Goal: Navigation & Orientation: Find specific page/section

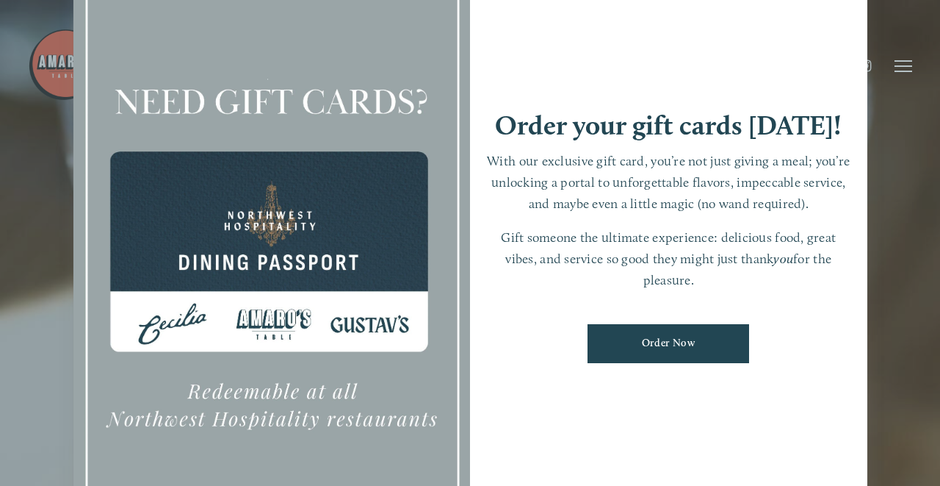
scroll to position [31, 0]
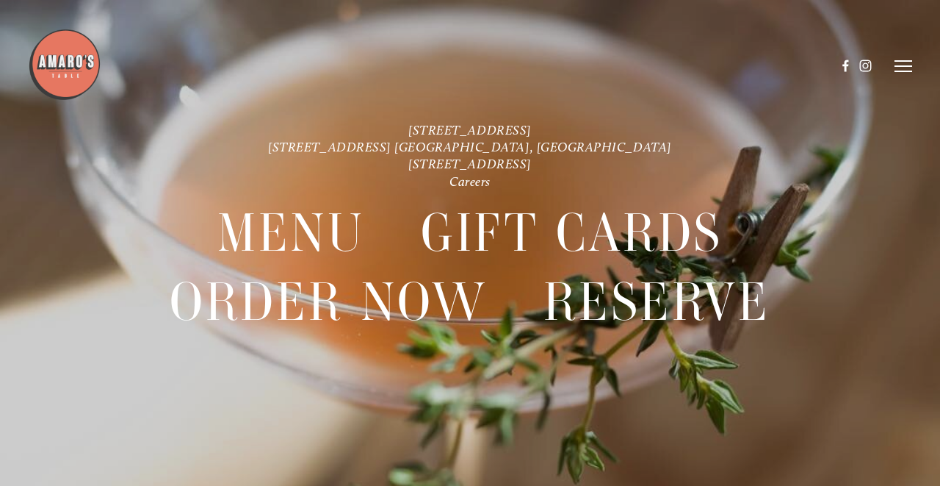
click at [903, 61] on line at bounding box center [904, 61] width 18 height 0
click at [646, 70] on span "Menu" at bounding box center [649, 66] width 27 height 12
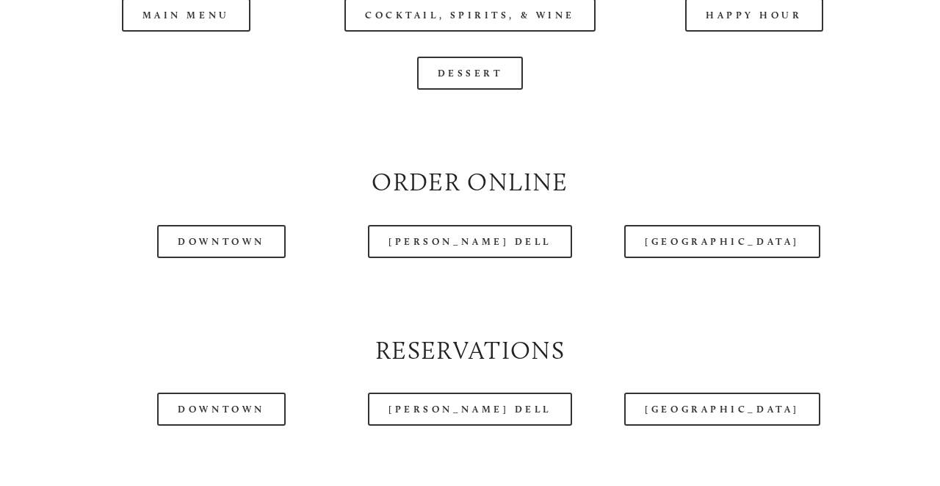
scroll to position [1497, 0]
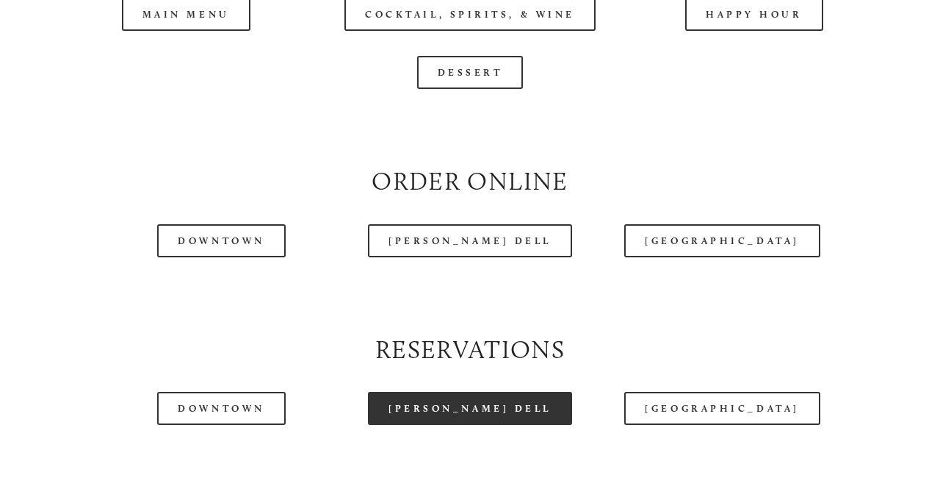
click at [460, 406] on link "[PERSON_NAME] Dell" at bounding box center [470, 408] width 204 height 33
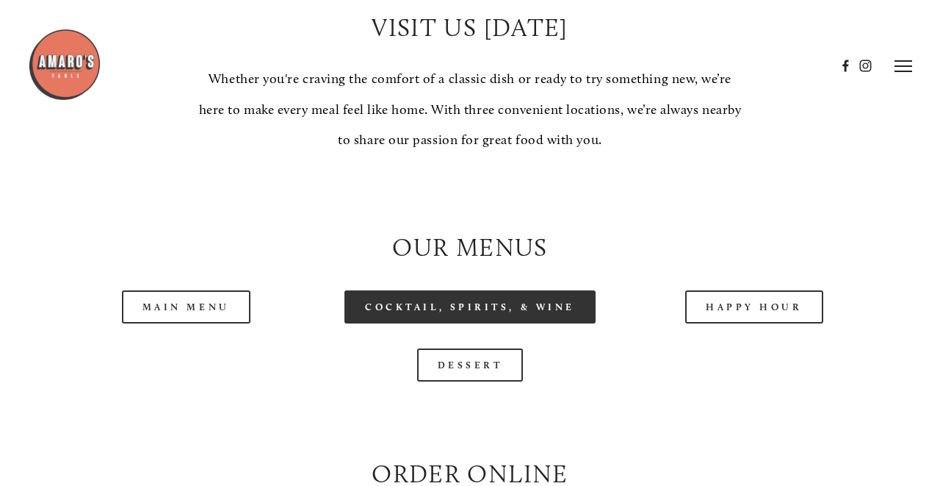
scroll to position [1201, 0]
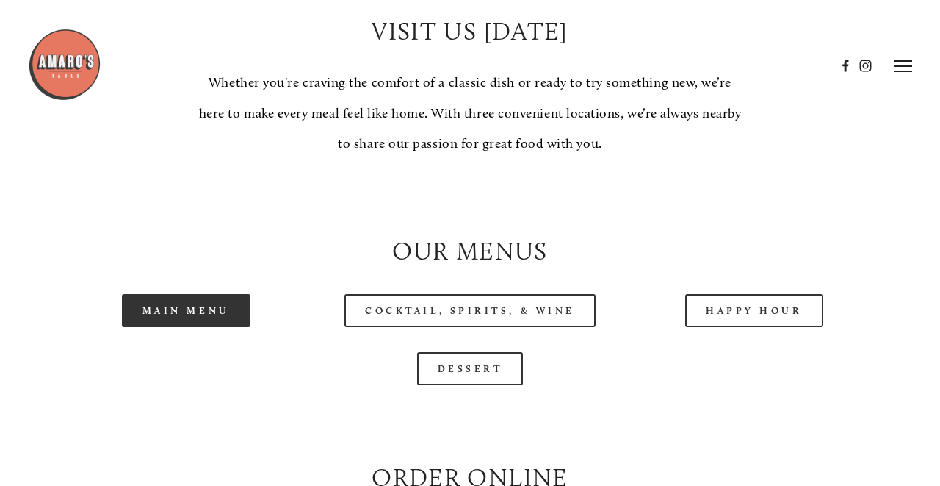
click at [192, 300] on link "Main Menu" at bounding box center [186, 310] width 129 height 33
